Goal: Navigation & Orientation: Find specific page/section

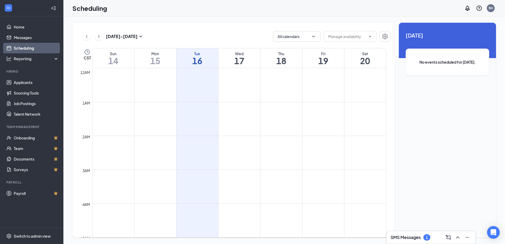
scroll to position [260, 0]
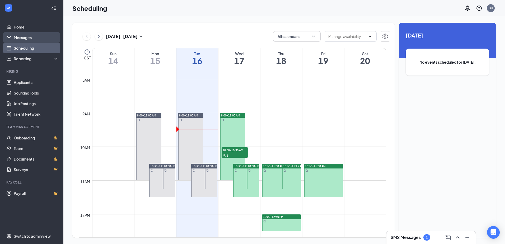
click at [35, 37] on link "Messages" at bounding box center [36, 37] width 45 height 11
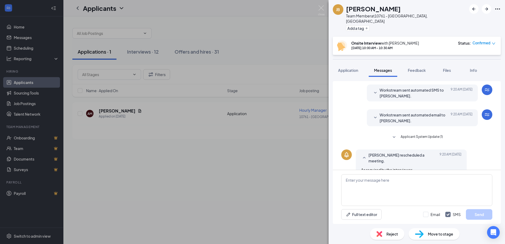
scroll to position [146, 0]
click at [486, 11] on icon "ArrowRight" at bounding box center [487, 9] width 6 height 6
